Goal: Task Accomplishment & Management: Complete application form

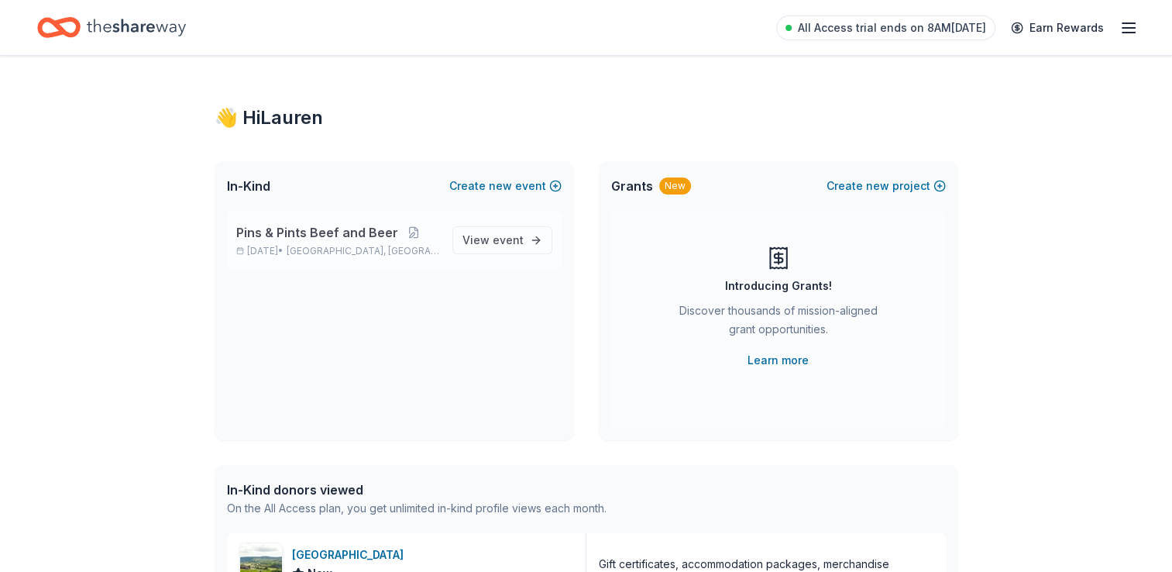
click at [309, 234] on span "Pins & Pints Beef and Beer" at bounding box center [317, 232] width 162 height 19
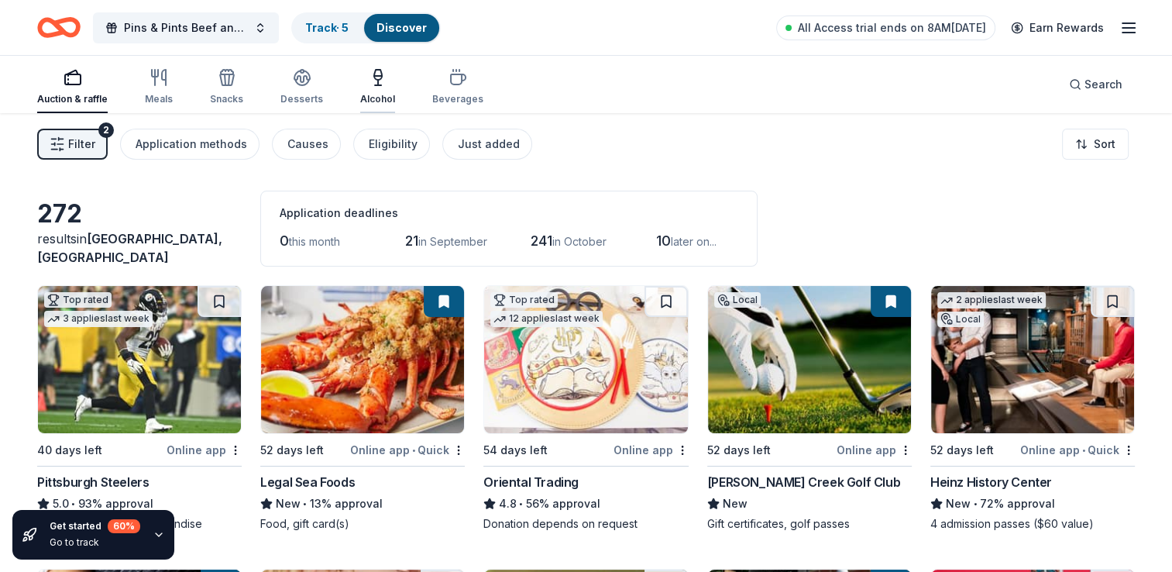
click at [374, 84] on icon "button" at bounding box center [378, 77] width 19 height 19
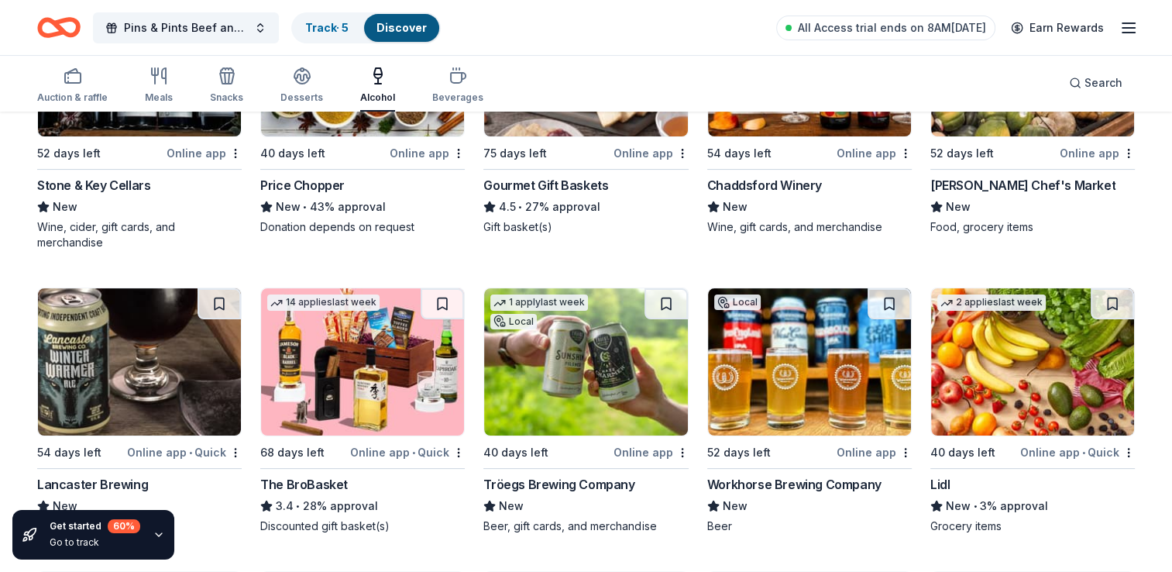
scroll to position [310, 0]
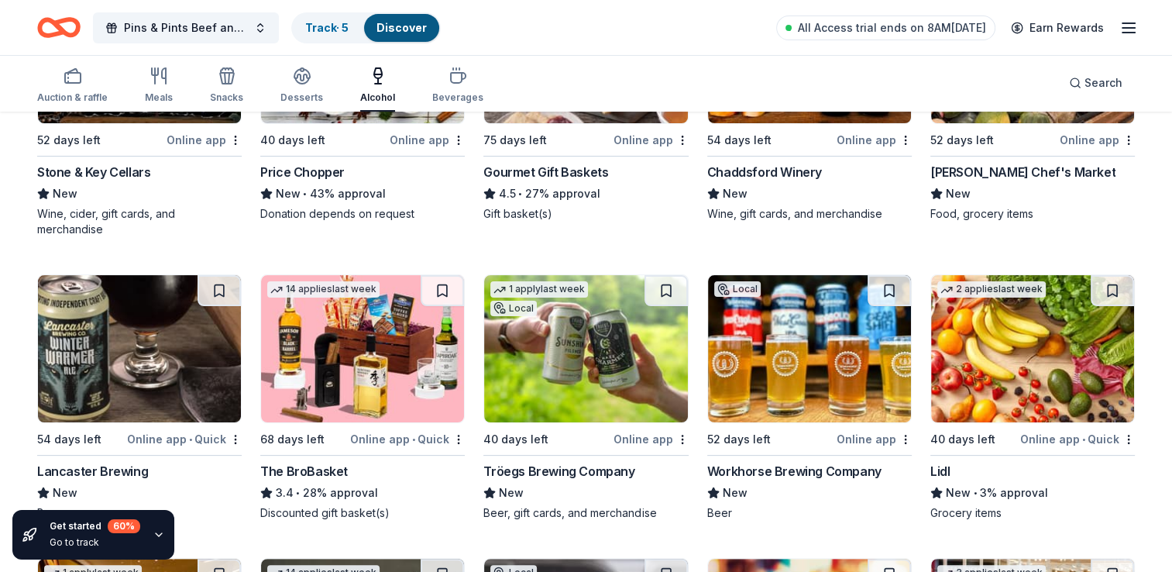
click at [995, 377] on img at bounding box center [1032, 348] width 203 height 147
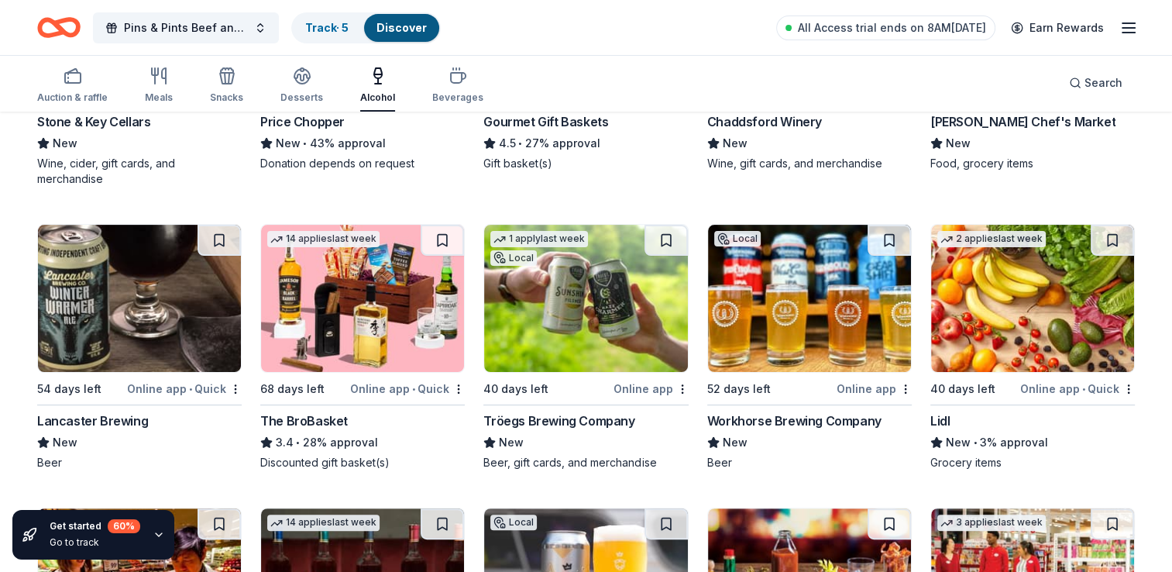
scroll to position [387, 0]
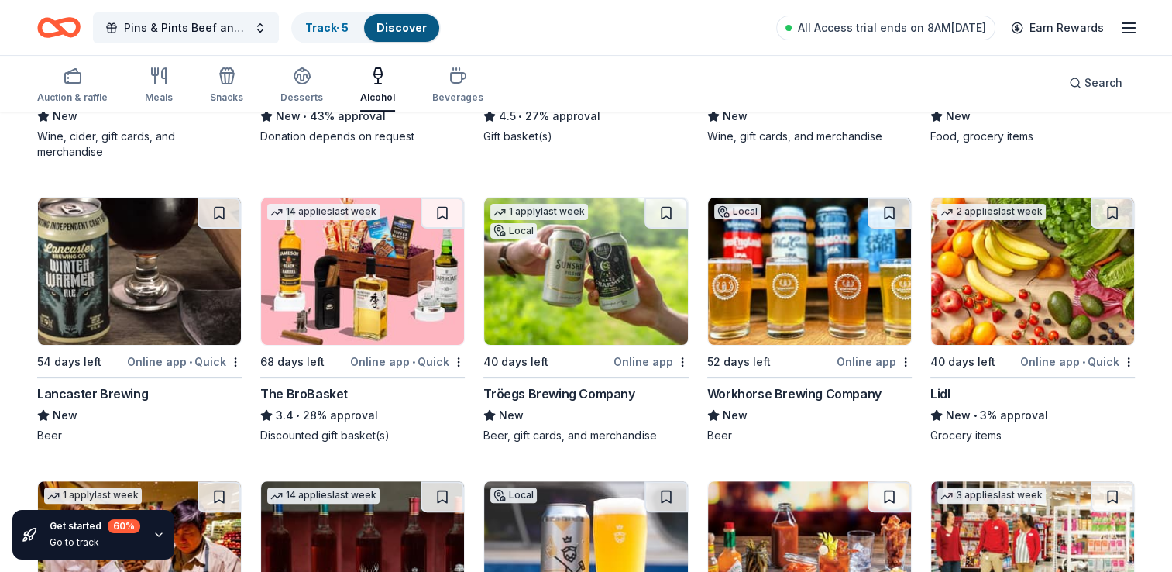
click at [177, 289] on img at bounding box center [139, 271] width 203 height 147
click at [339, 284] on img at bounding box center [362, 271] width 203 height 147
click at [614, 302] on img at bounding box center [585, 271] width 203 height 147
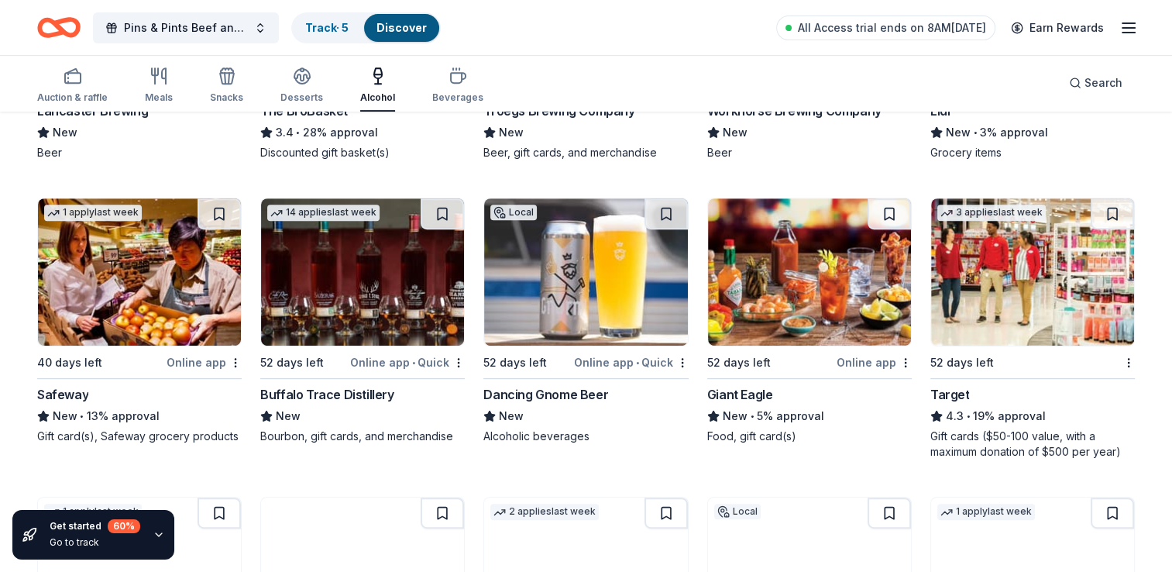
scroll to position [697, 0]
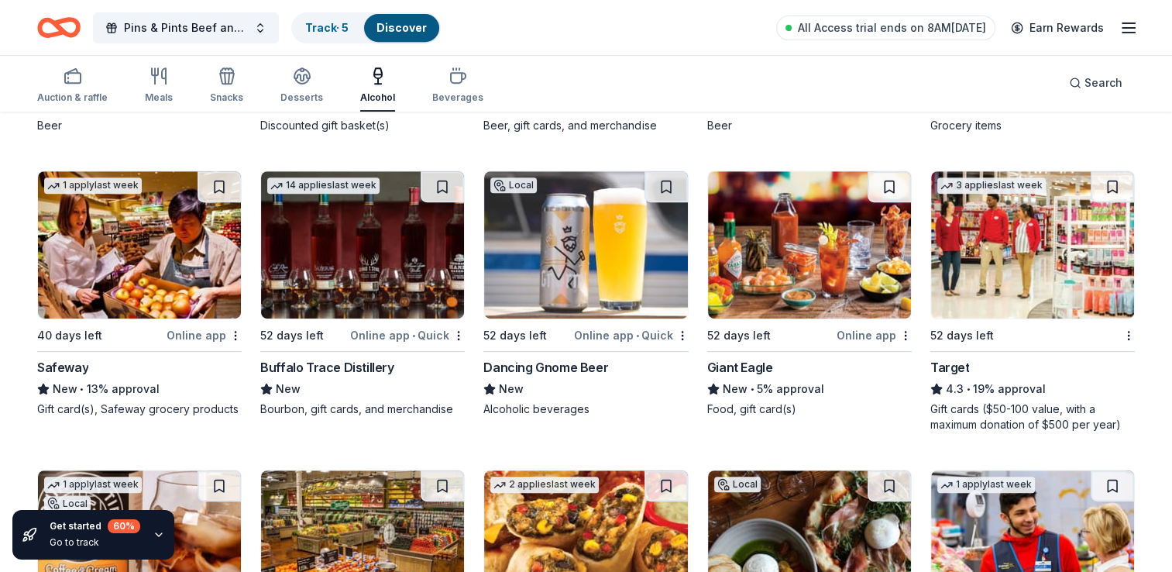
click at [1036, 263] on img at bounding box center [1032, 244] width 203 height 147
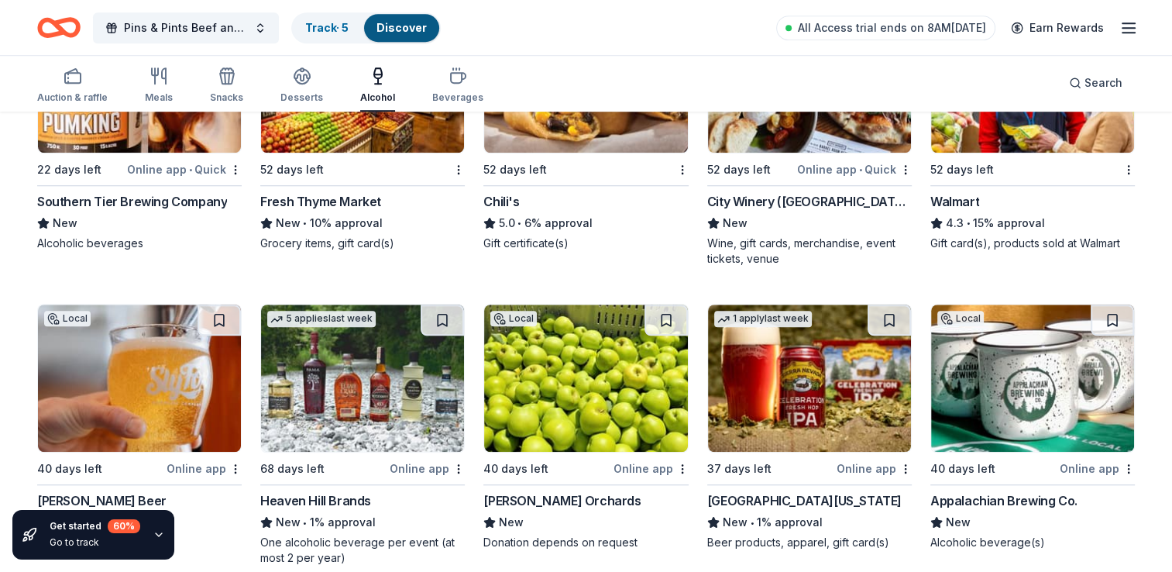
scroll to position [1240, 0]
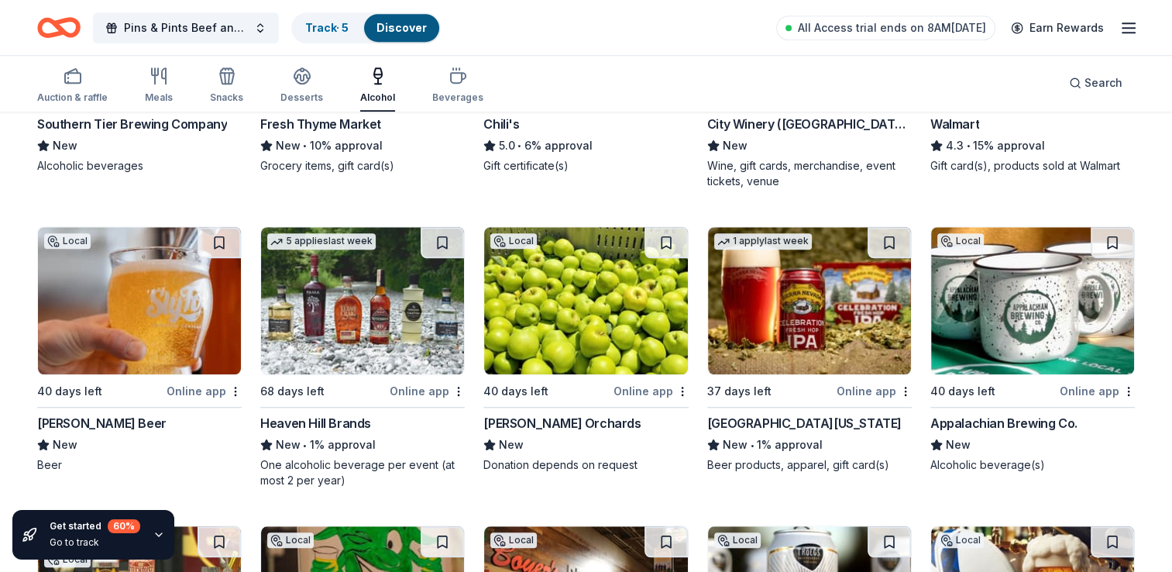
click at [829, 310] on img at bounding box center [809, 300] width 203 height 147
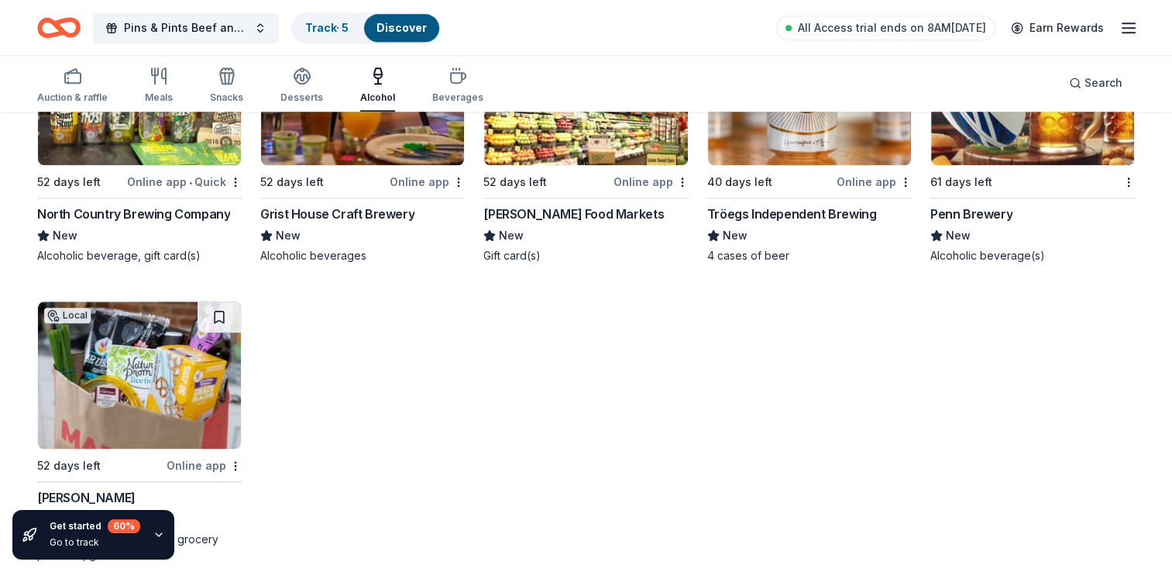
scroll to position [1768, 0]
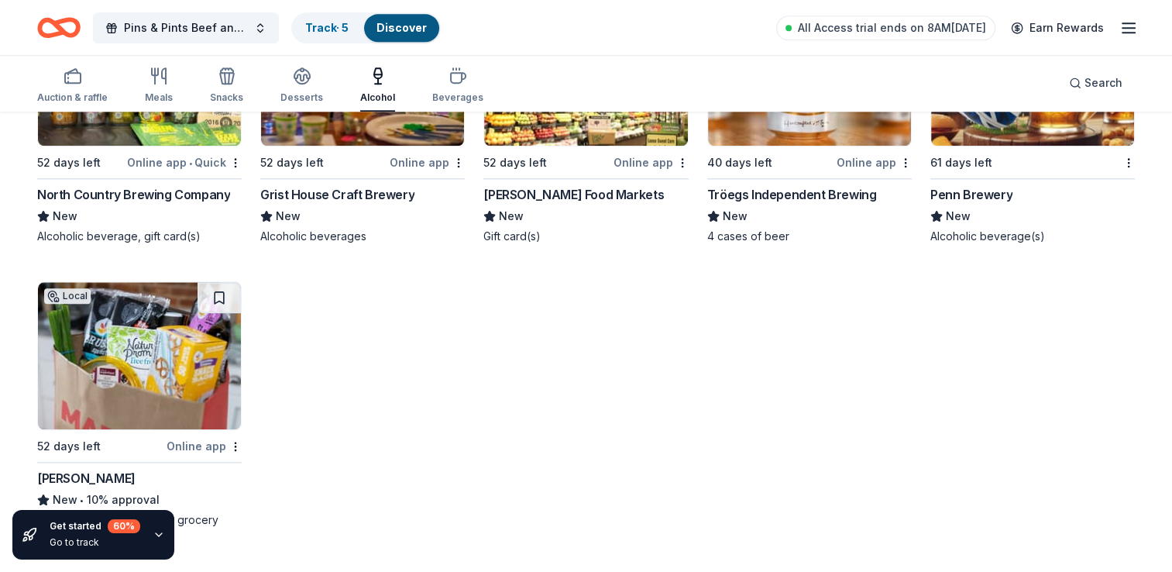
click at [108, 350] on img at bounding box center [139, 355] width 203 height 147
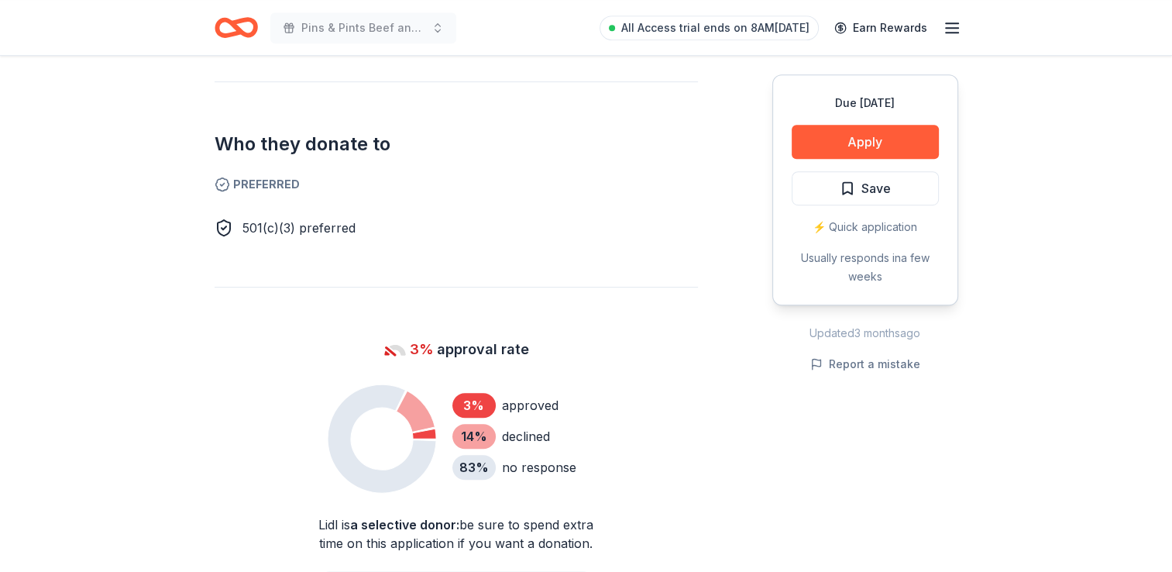
scroll to position [852, 0]
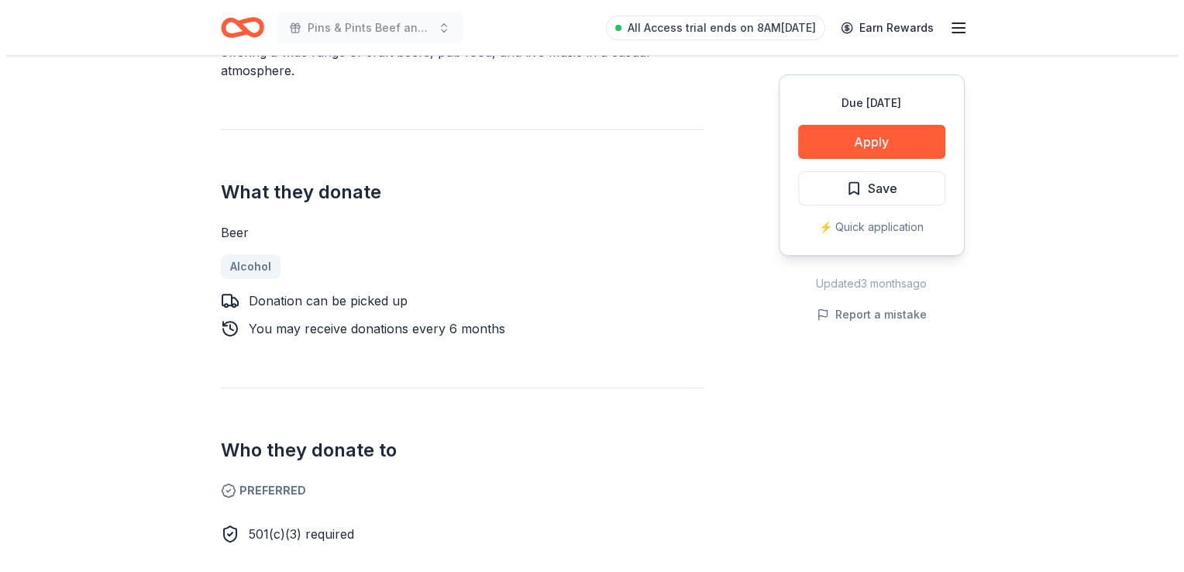
scroll to position [310, 0]
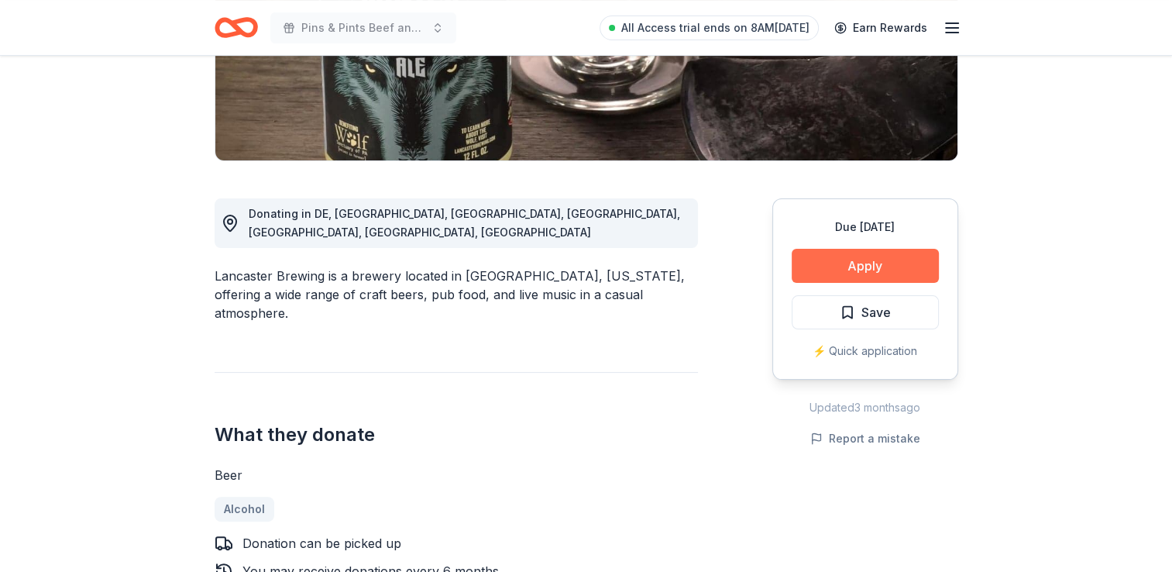
click at [865, 250] on button "Apply" at bounding box center [865, 266] width 147 height 34
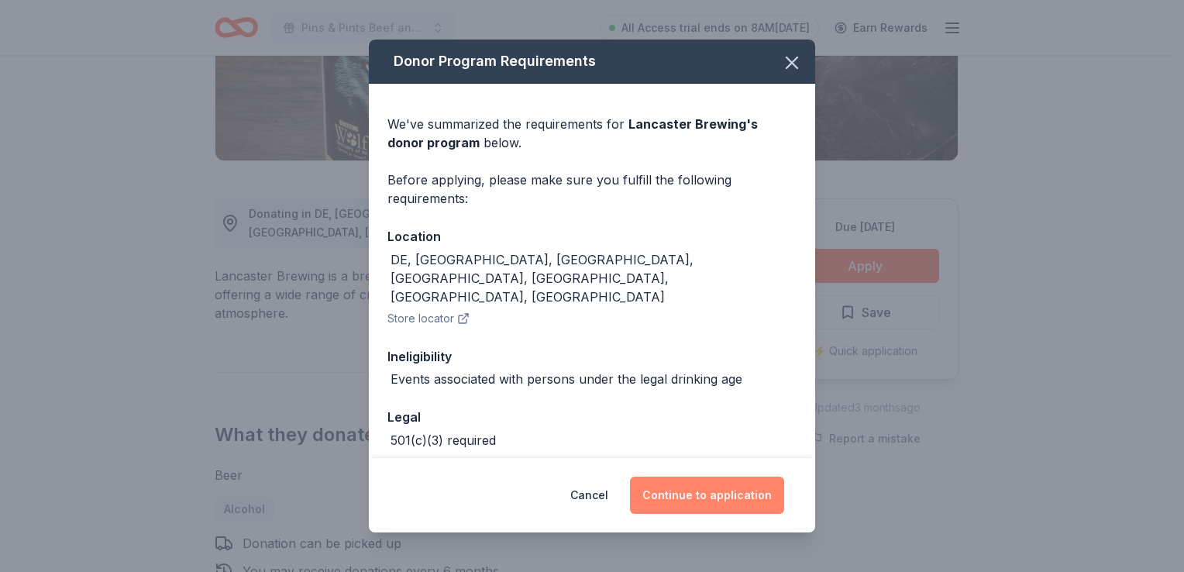
click at [737, 504] on button "Continue to application" at bounding box center [707, 495] width 154 height 37
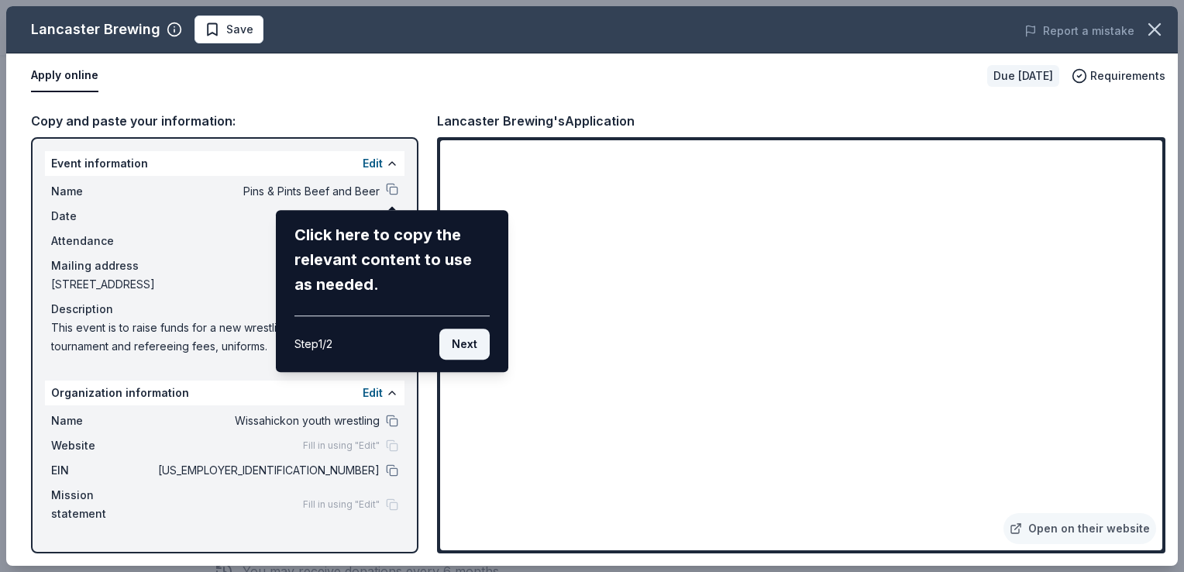
click at [463, 346] on button "Next" at bounding box center [464, 344] width 50 height 31
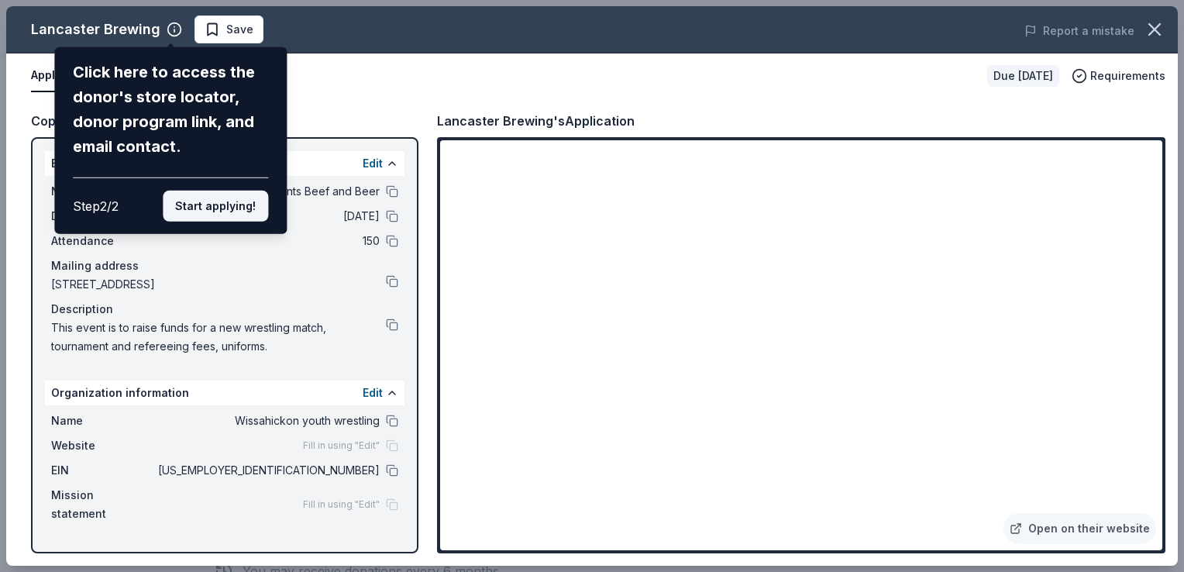
click at [232, 212] on button "Start applying!" at bounding box center [215, 206] width 105 height 31
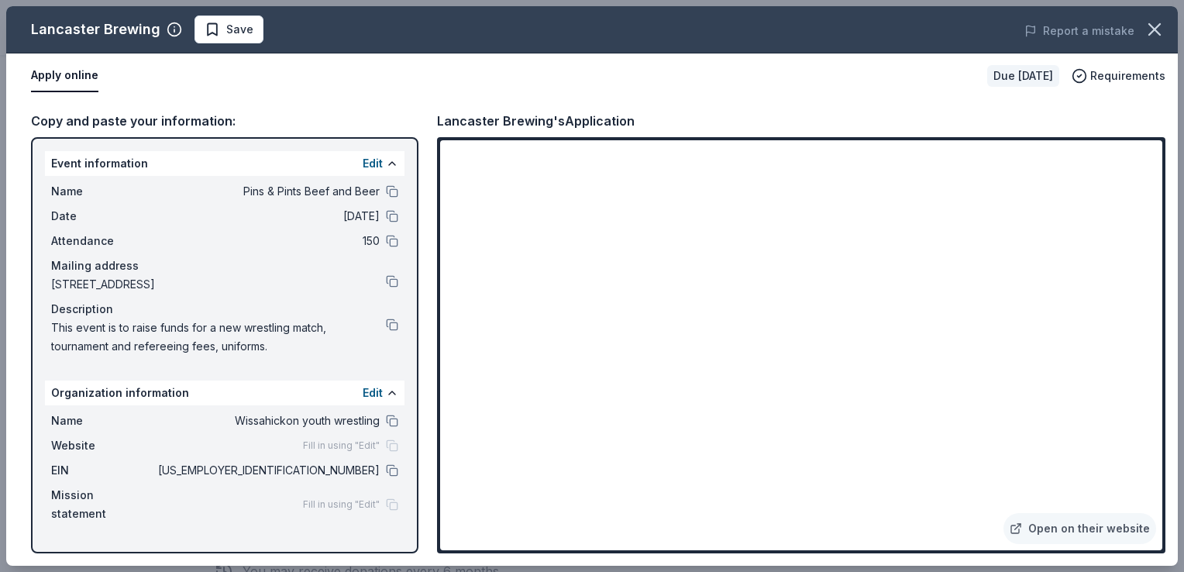
click at [1079, 527] on div "Lancaster Brewing Save Report a mistake Apply online Due in 54 days Requirement…" at bounding box center [592, 285] width 1172 height 559
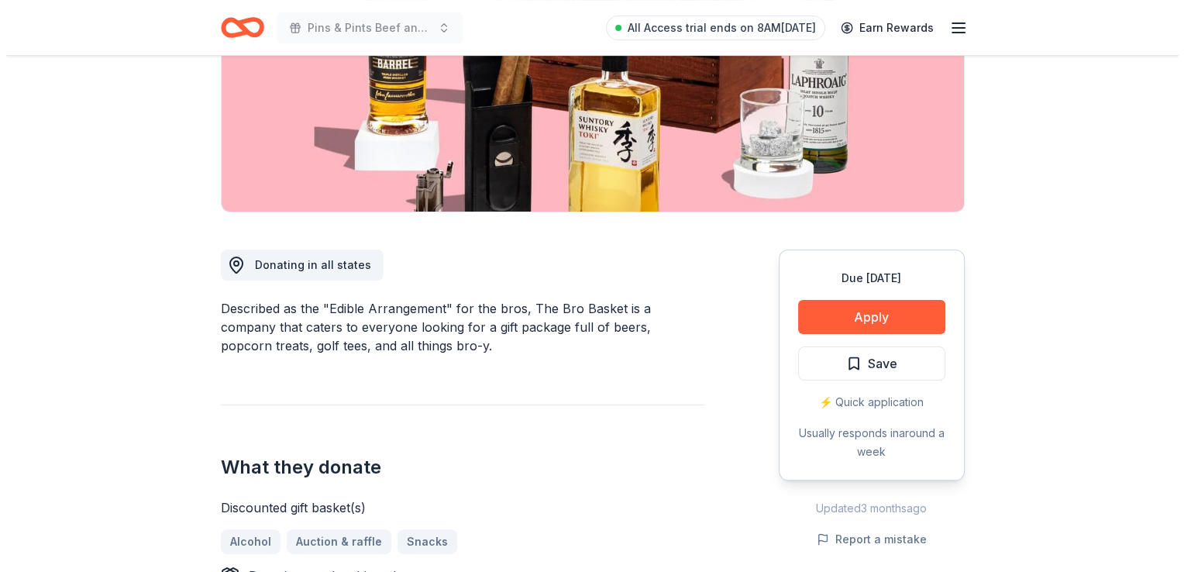
scroll to position [232, 0]
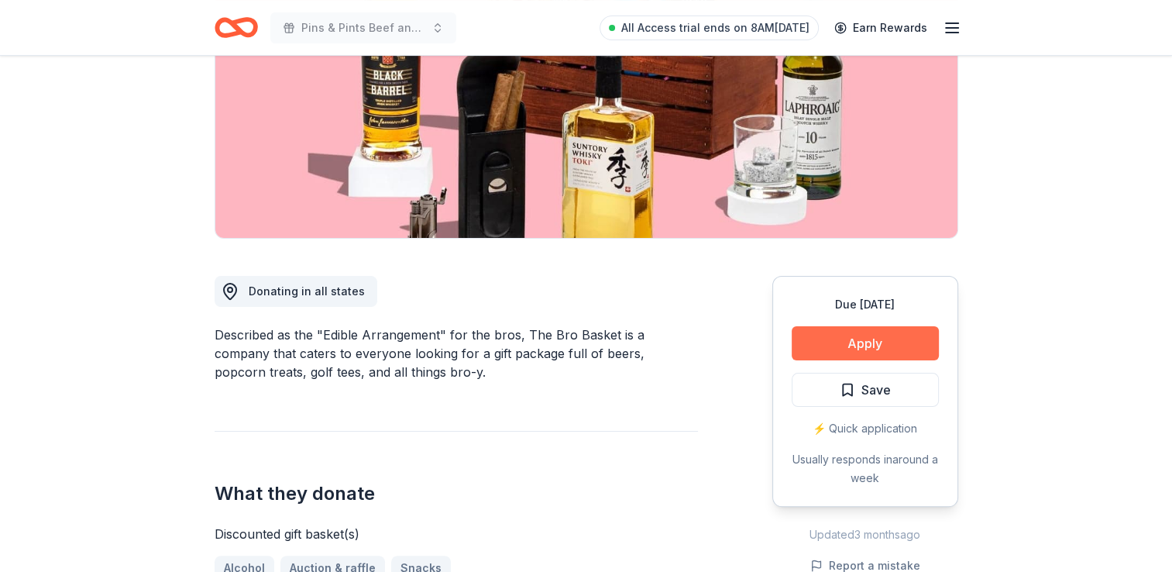
click at [893, 346] on button "Apply" at bounding box center [865, 343] width 147 height 34
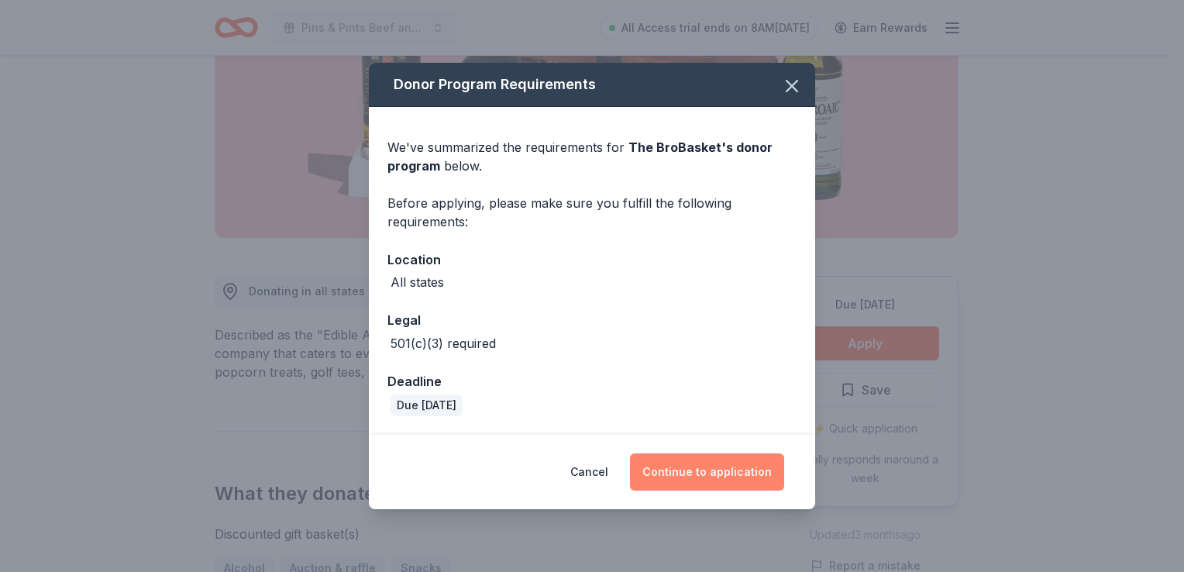
click at [690, 471] on button "Continue to application" at bounding box center [707, 471] width 154 height 37
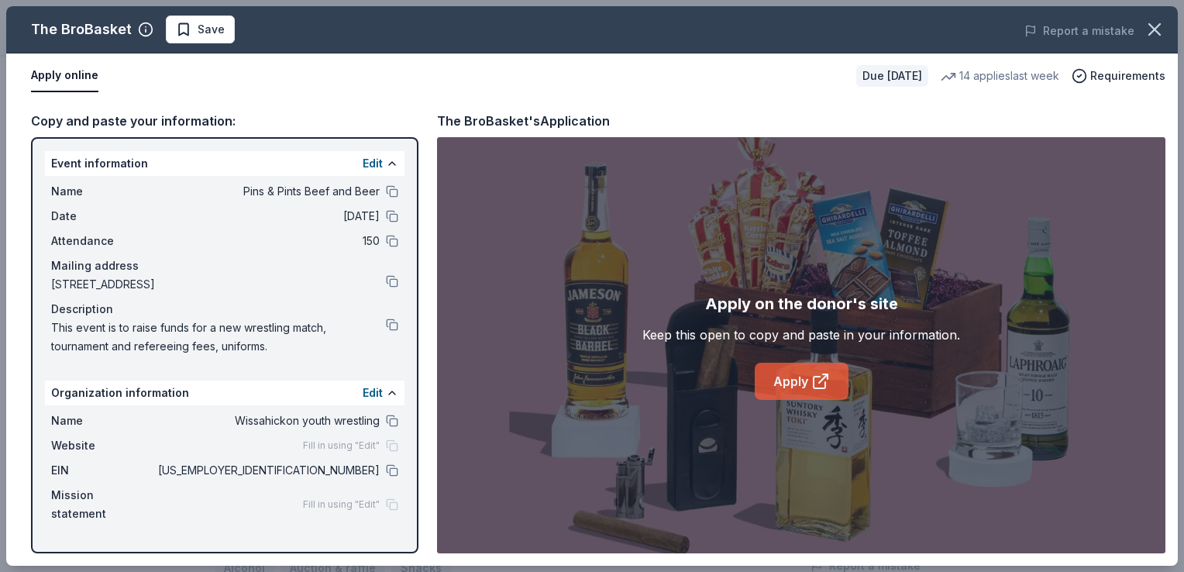
click at [786, 392] on link "Apply" at bounding box center [802, 381] width 94 height 37
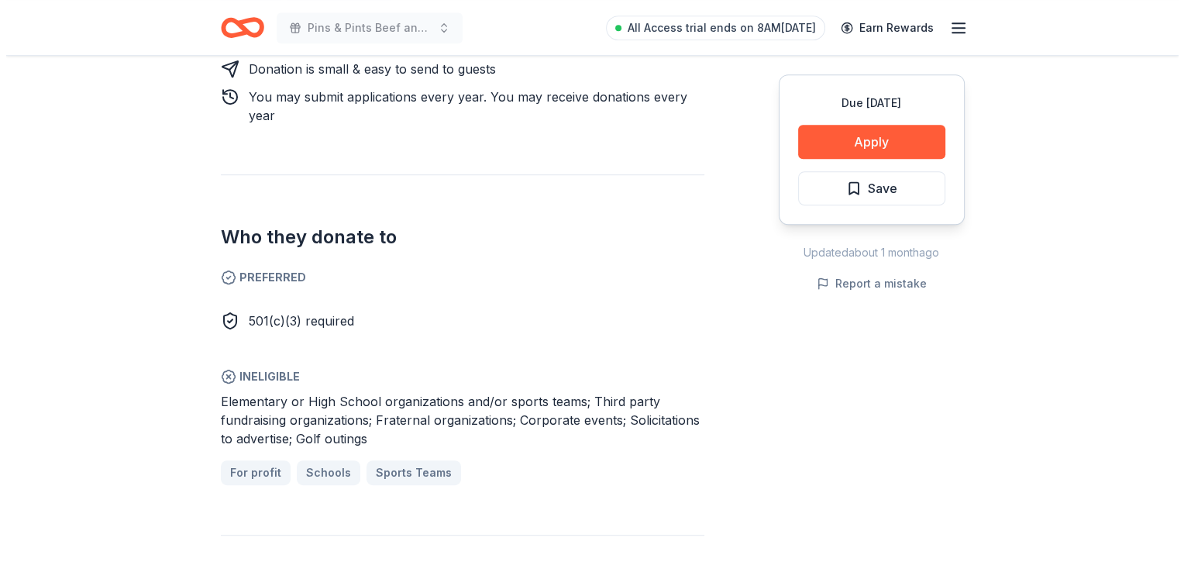
scroll to position [542, 0]
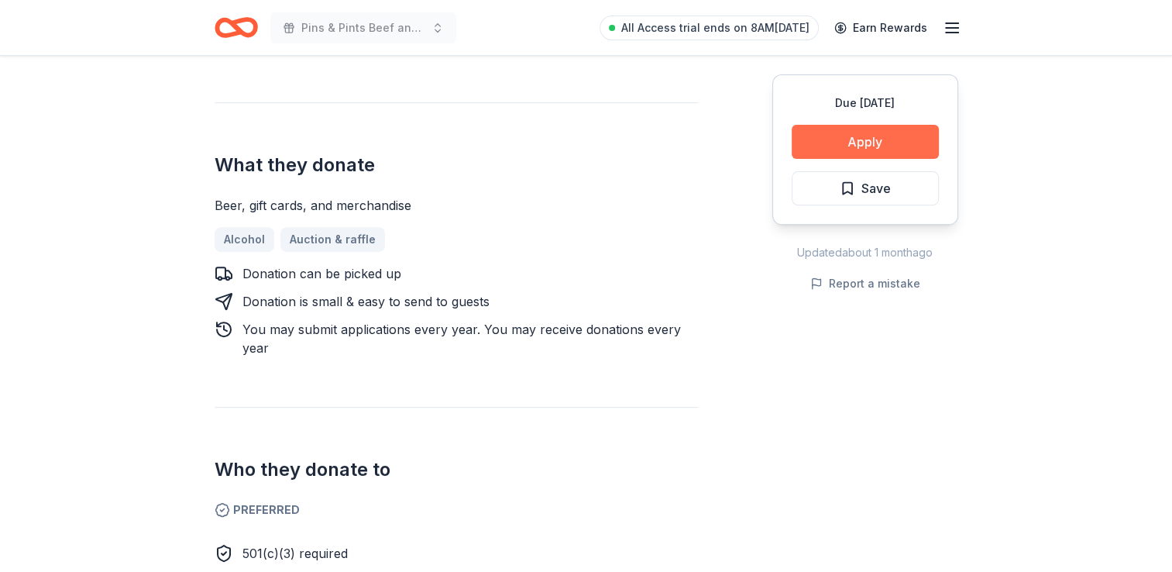
click at [897, 146] on button "Apply" at bounding box center [865, 142] width 147 height 34
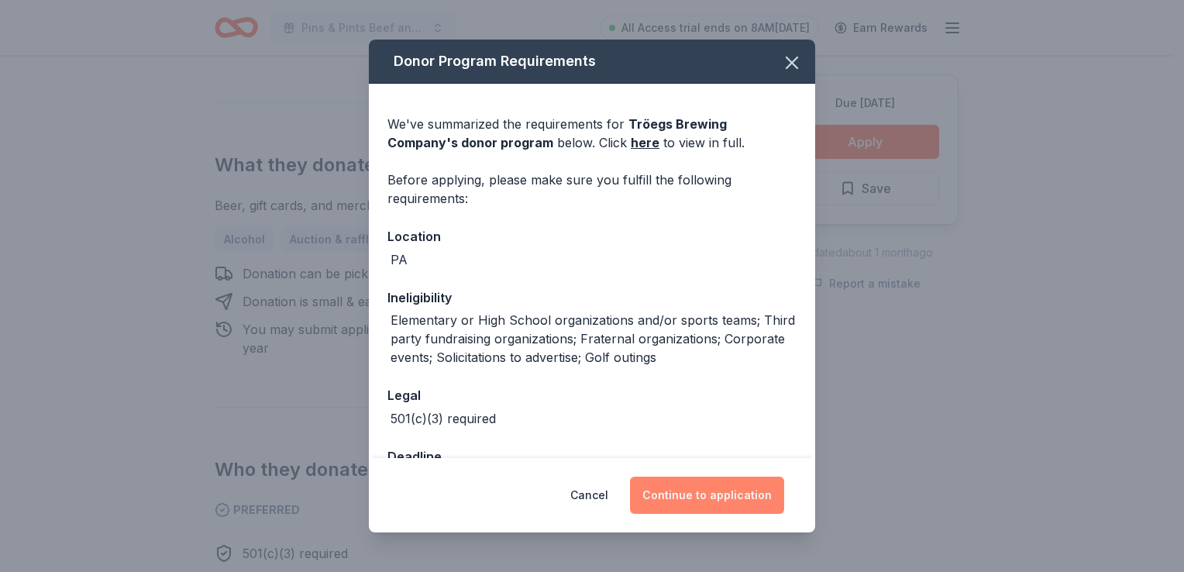
click at [742, 497] on button "Continue to application" at bounding box center [707, 495] width 154 height 37
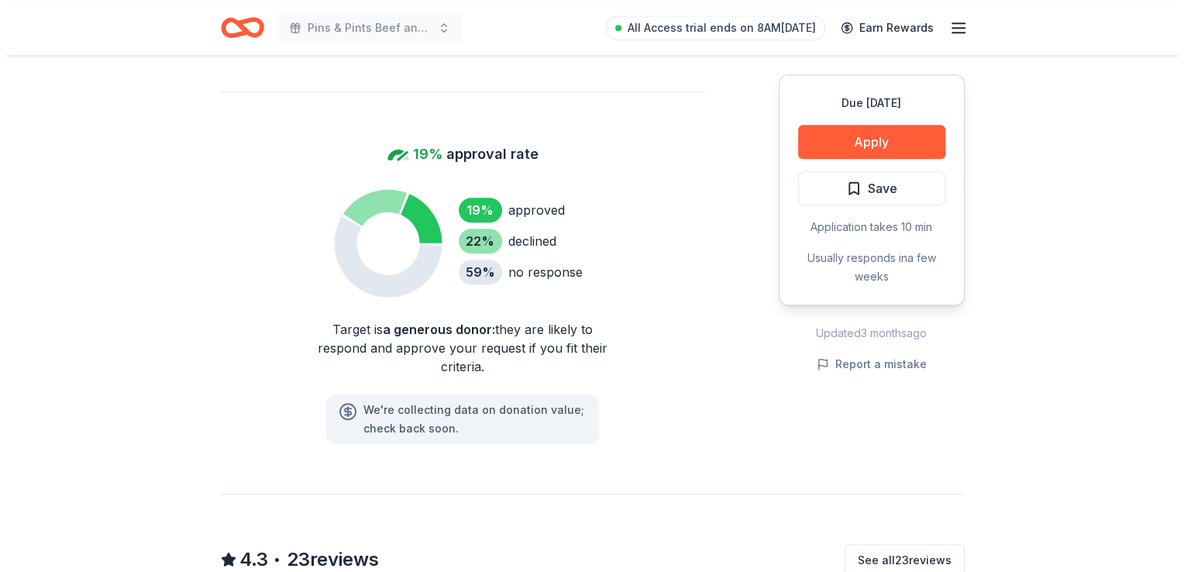
scroll to position [697, 0]
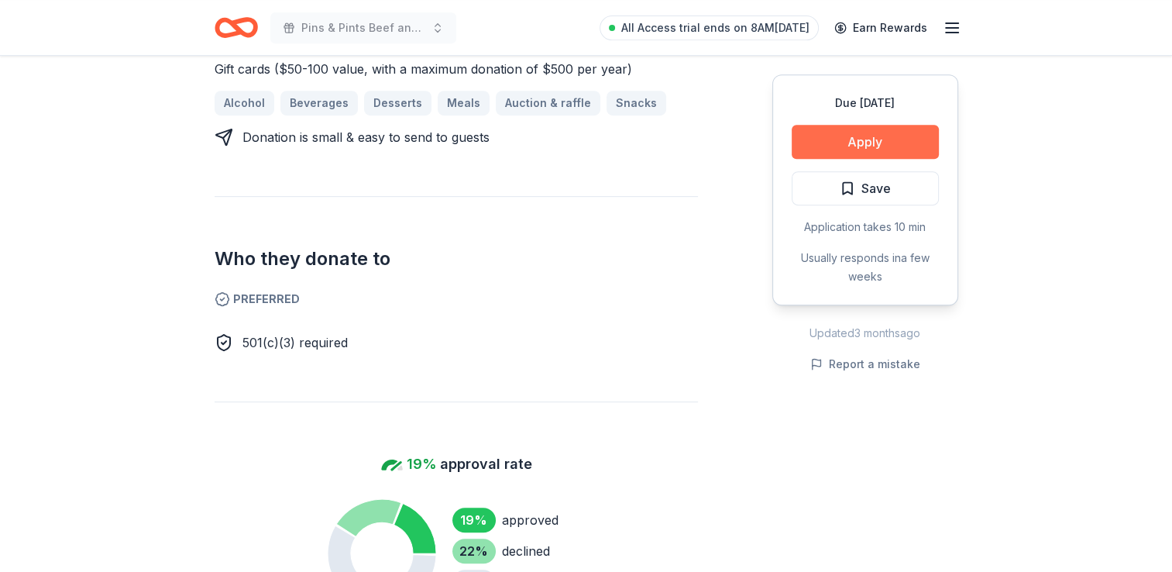
click at [879, 150] on button "Apply" at bounding box center [865, 142] width 147 height 34
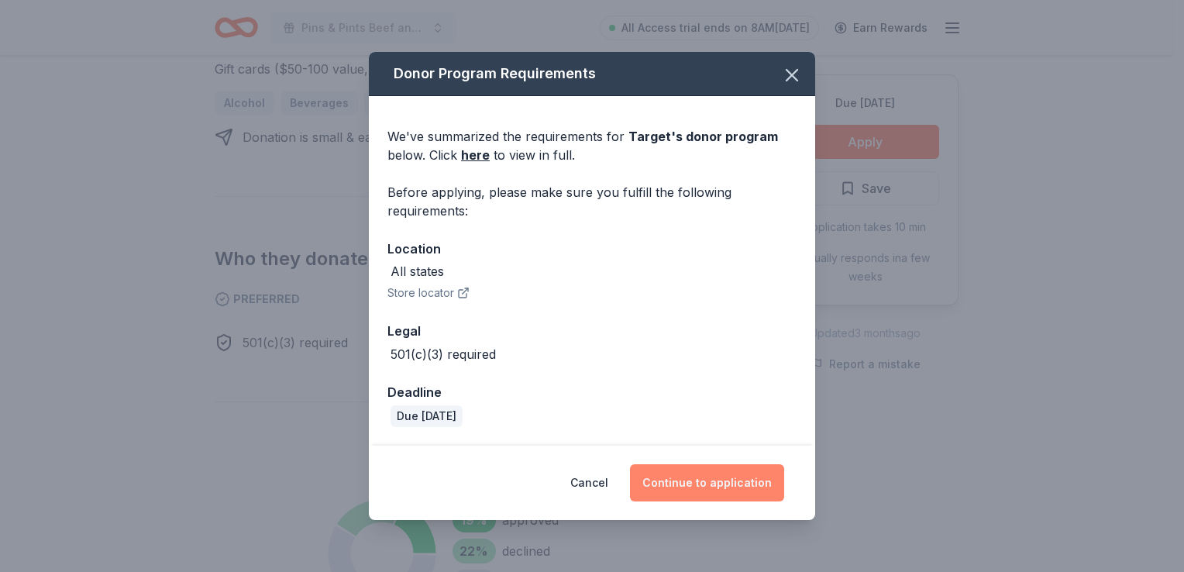
click at [718, 479] on button "Continue to application" at bounding box center [707, 482] width 154 height 37
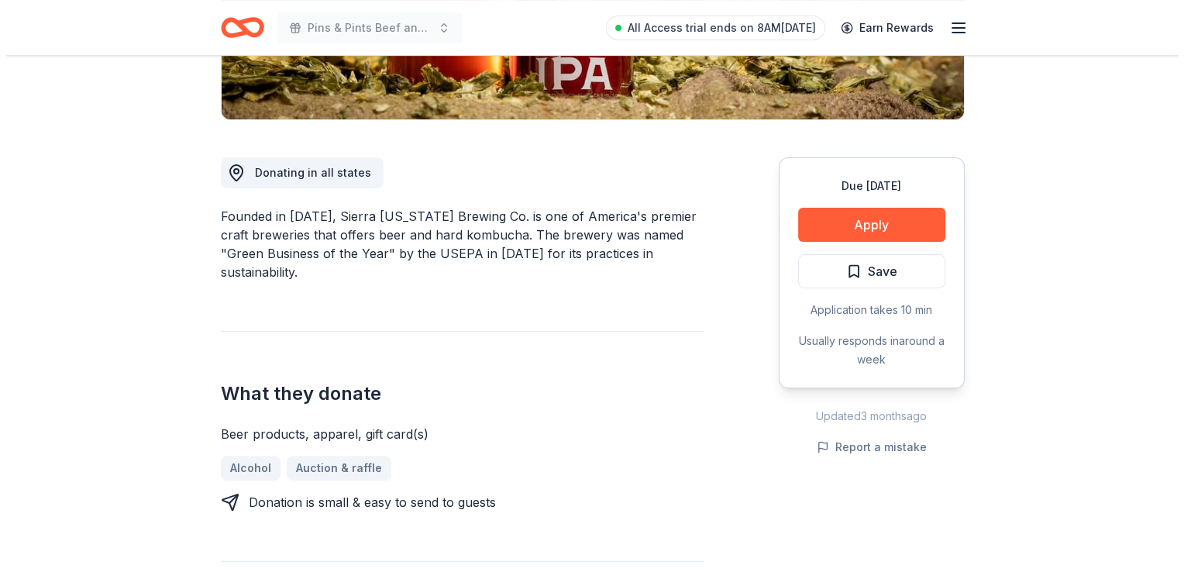
scroll to position [387, 0]
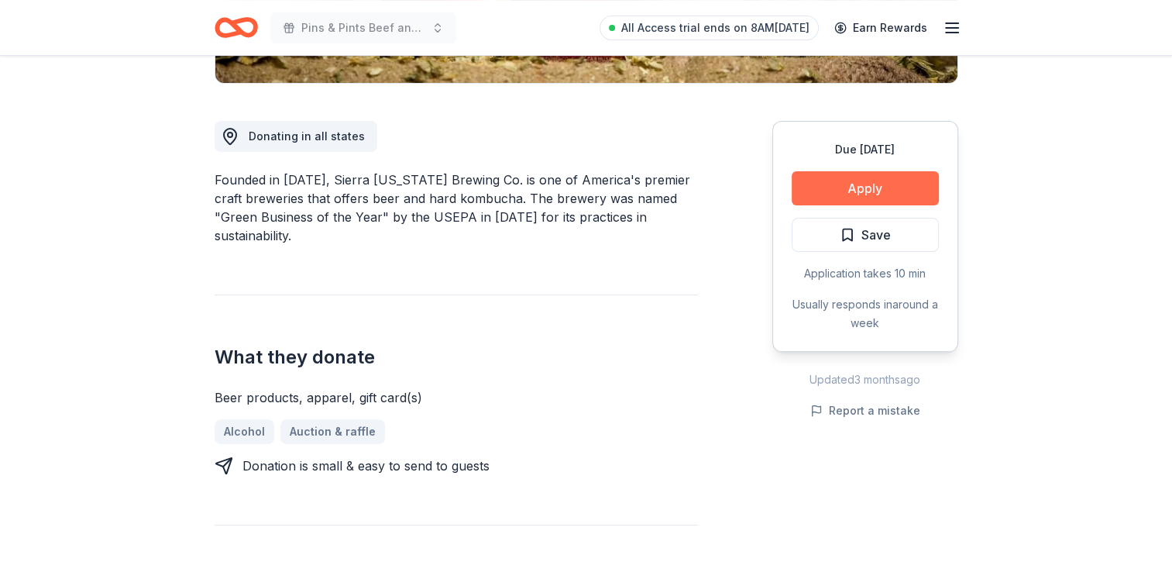
click at [878, 188] on button "Apply" at bounding box center [865, 188] width 147 height 34
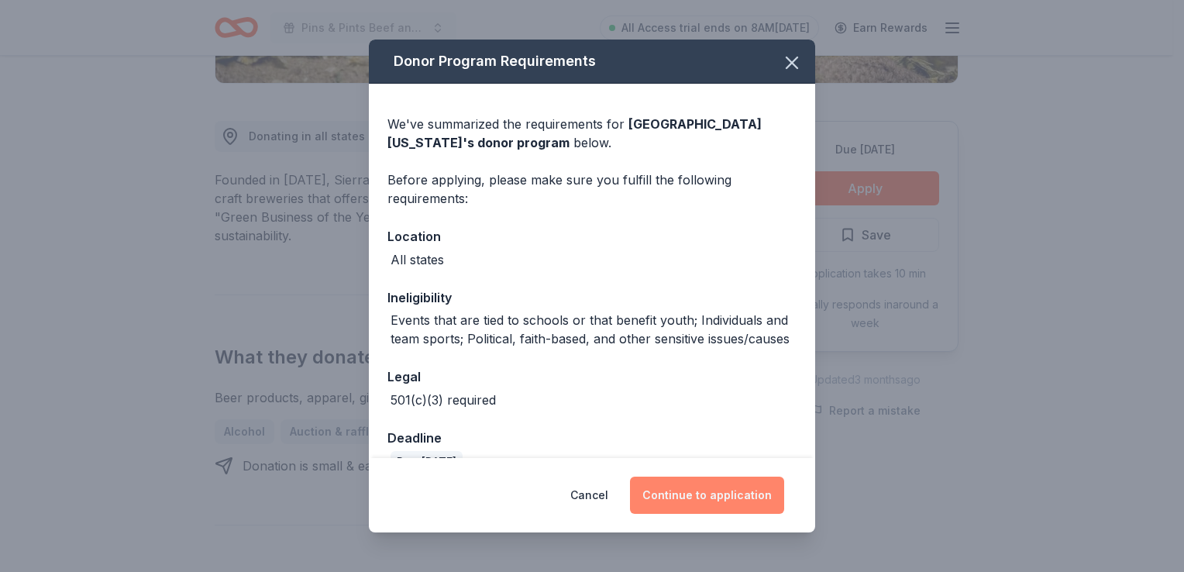
click at [716, 491] on button "Continue to application" at bounding box center [707, 495] width 154 height 37
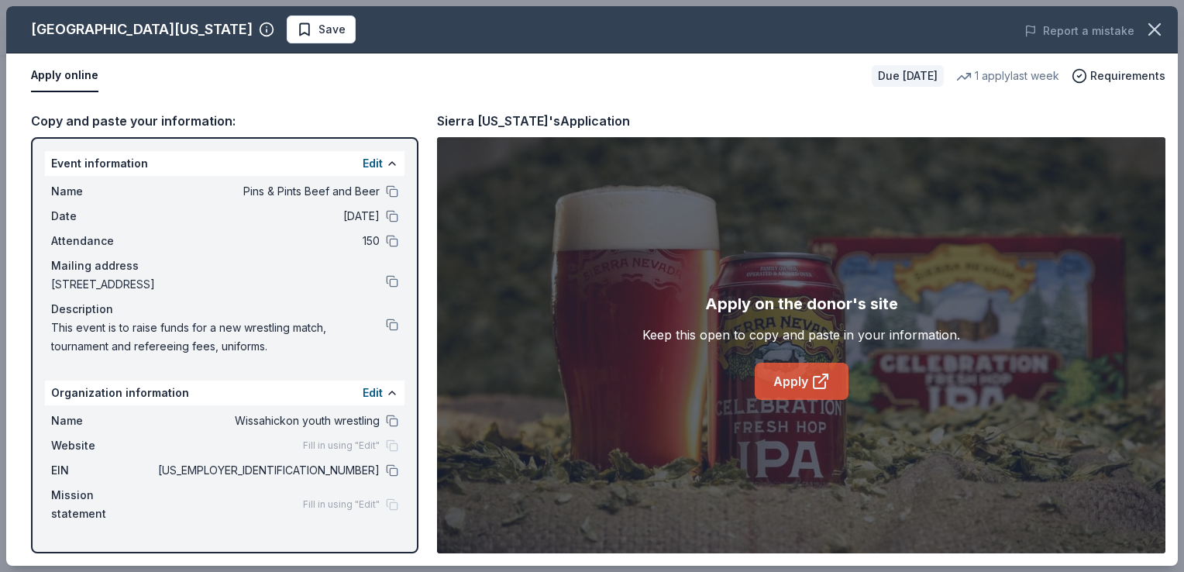
click at [790, 374] on link "Apply" at bounding box center [802, 381] width 94 height 37
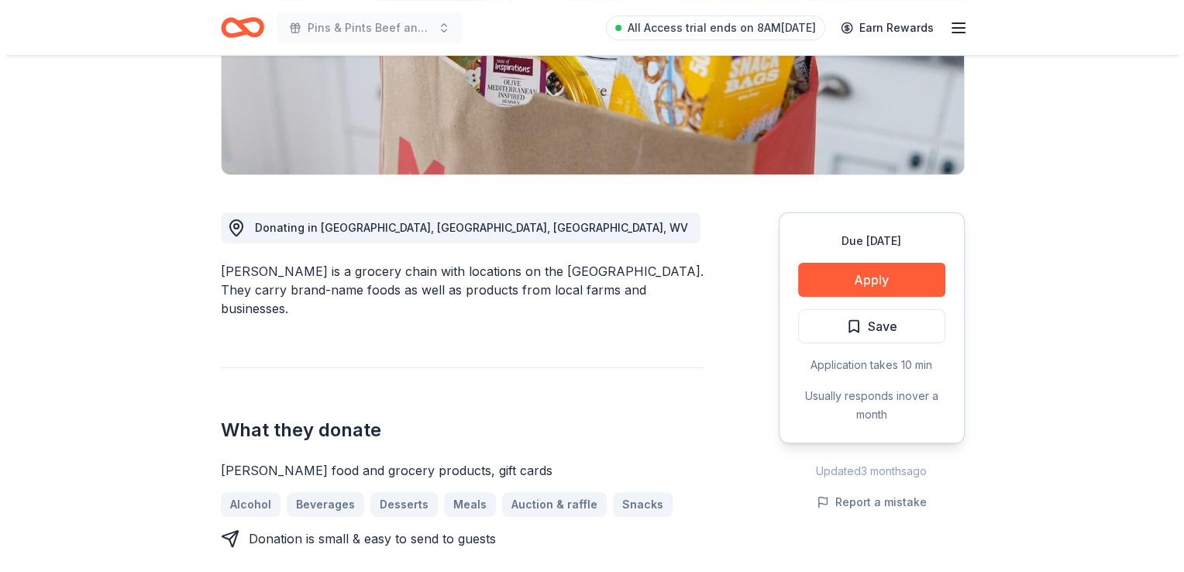
scroll to position [310, 0]
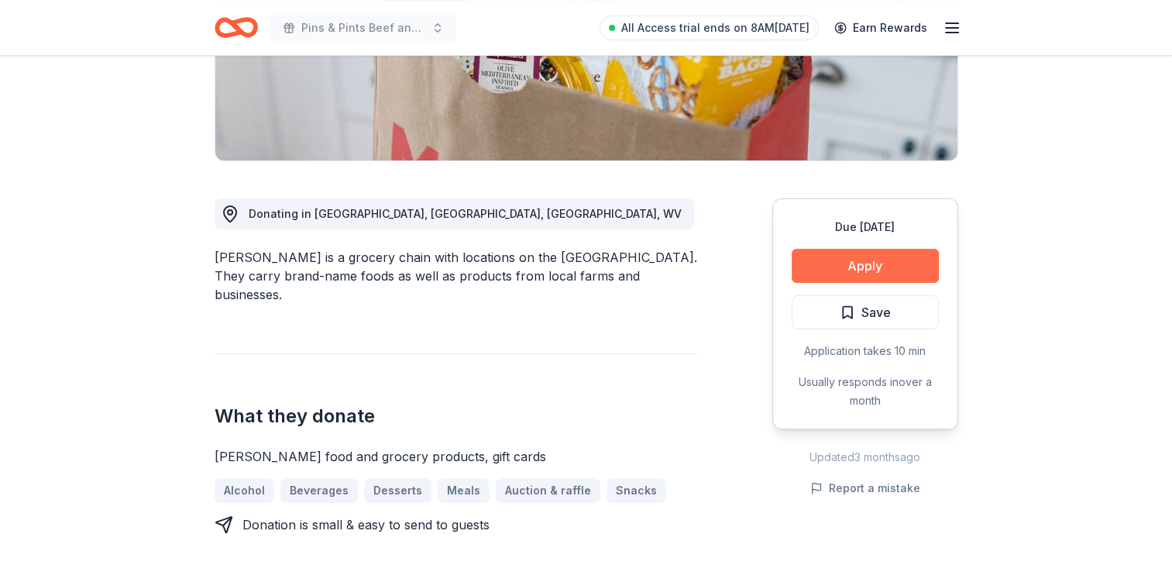
click at [874, 265] on button "Apply" at bounding box center [865, 266] width 147 height 34
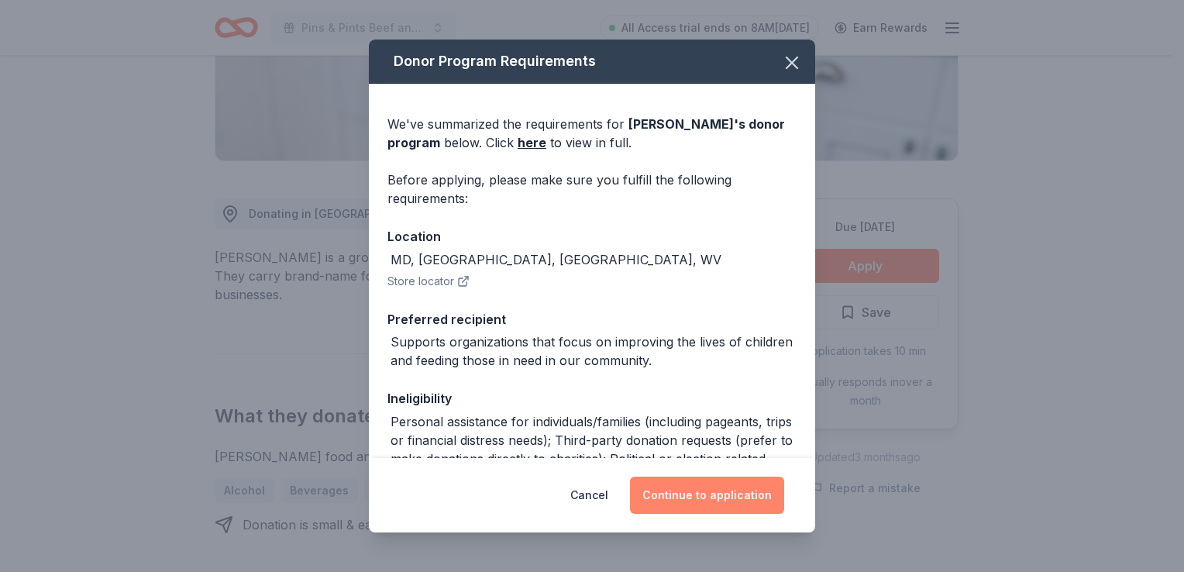
click at [738, 494] on button "Continue to application" at bounding box center [707, 495] width 154 height 37
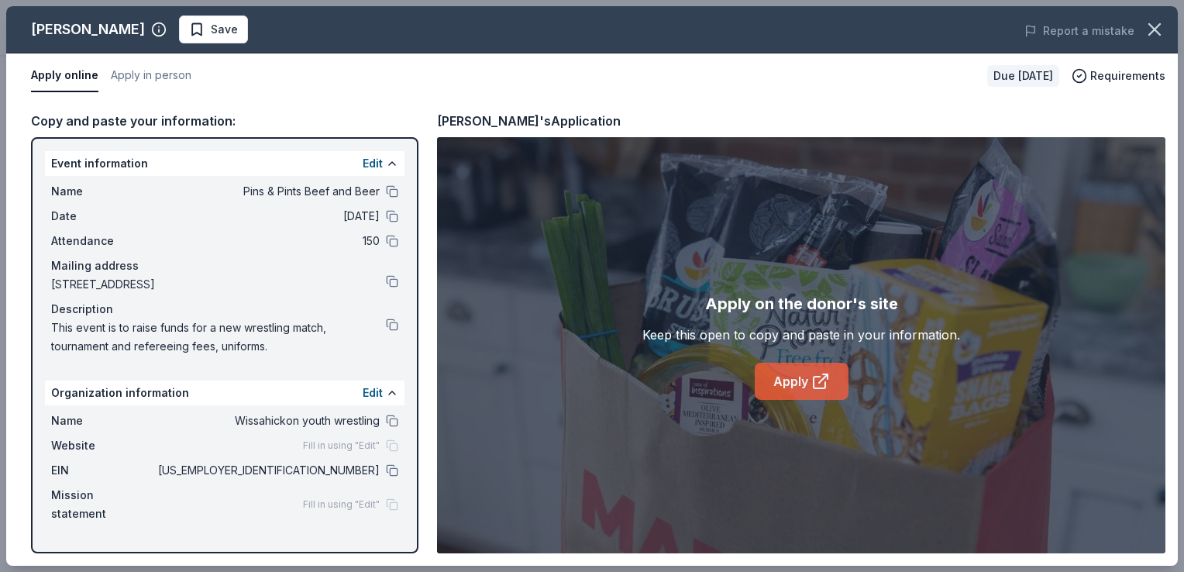
click at [797, 377] on link "Apply" at bounding box center [802, 381] width 94 height 37
